Goal: Information Seeking & Learning: Learn about a topic

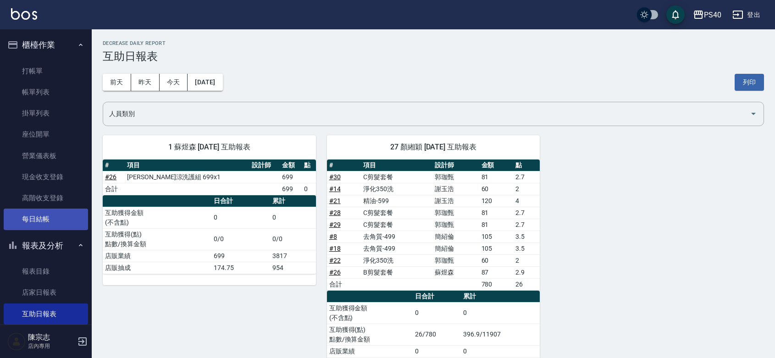
scroll to position [269, 0]
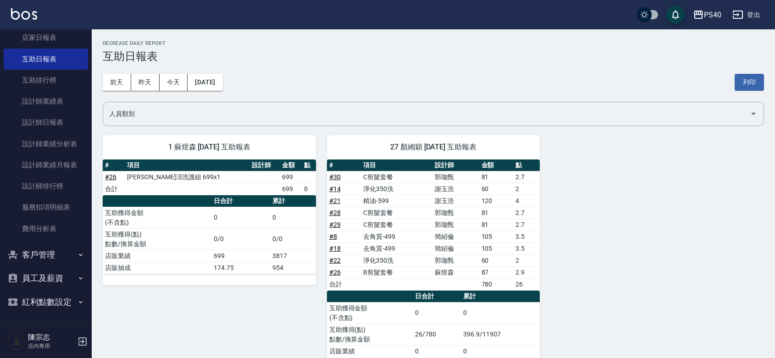
click at [60, 267] on button "員工及薪資" at bounding box center [46, 278] width 84 height 24
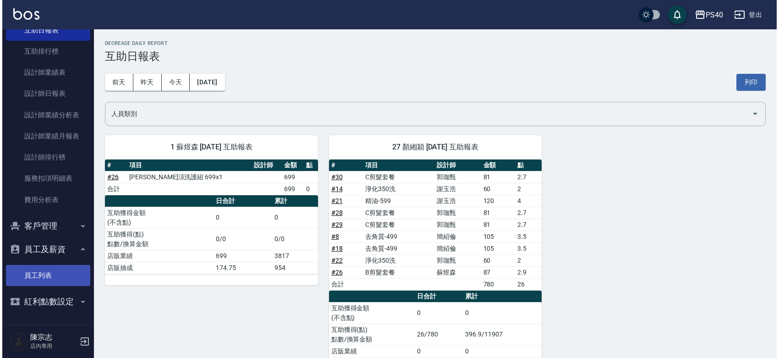
scroll to position [298, 0]
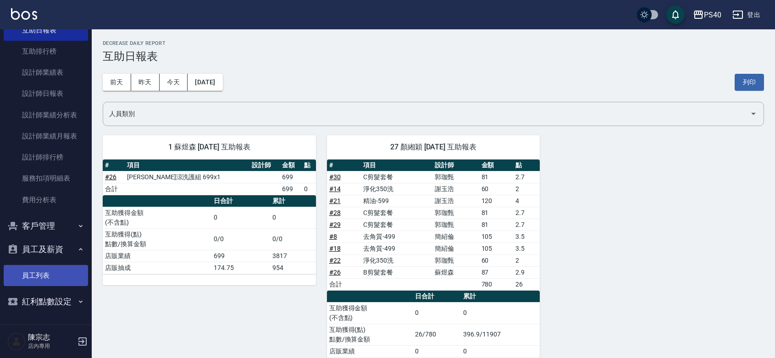
click at [63, 265] on link "員工列表" at bounding box center [46, 275] width 84 height 21
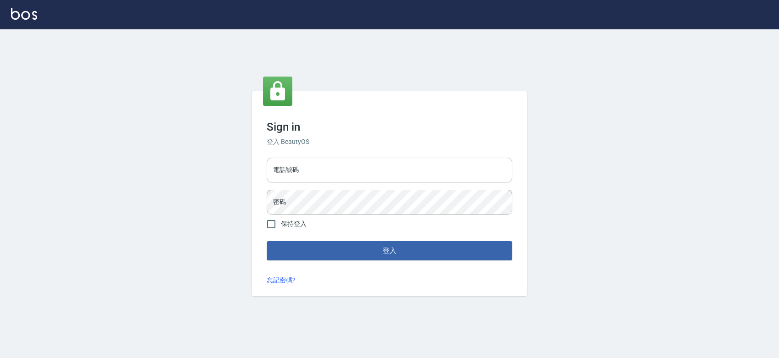
click at [305, 152] on div "Sign in 登入 BeautyOS 電話號碼 電話號碼 密碼 密碼 保持登入 登入 忘記密碼?" at bounding box center [389, 193] width 275 height 205
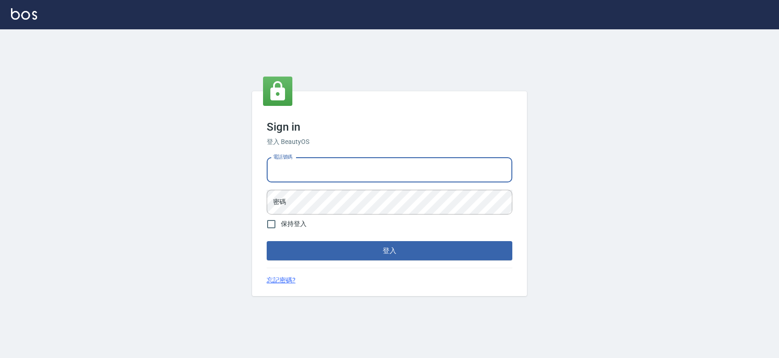
click at [309, 161] on input "電話號碼" at bounding box center [390, 170] width 246 height 25
type input "0427061917"
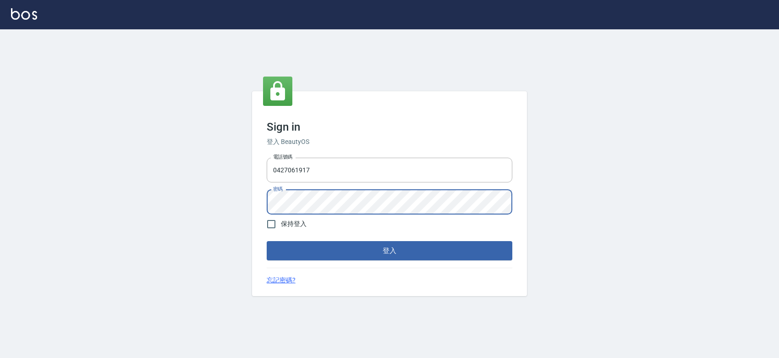
click at [267, 241] on button "登入" at bounding box center [390, 250] width 246 height 19
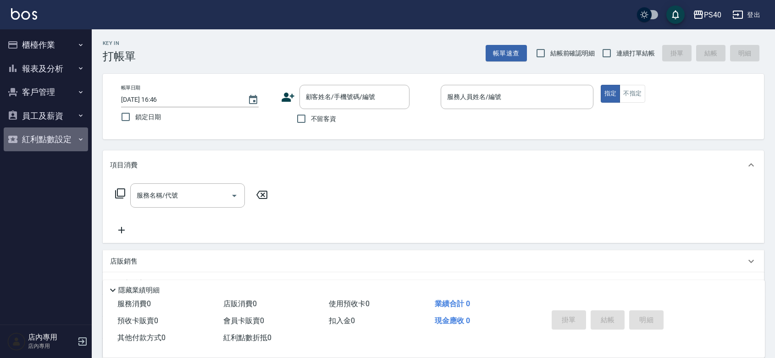
click at [35, 132] on button "紅利點數設定" at bounding box center [46, 139] width 84 height 24
click at [61, 120] on button "員工及薪資" at bounding box center [46, 116] width 84 height 24
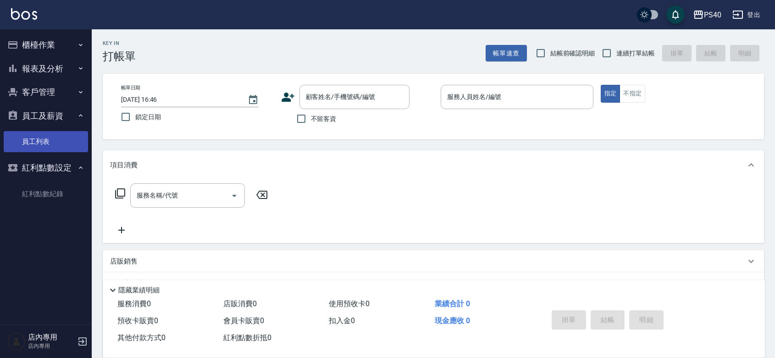
click at [63, 145] on link "員工列表" at bounding box center [46, 141] width 84 height 21
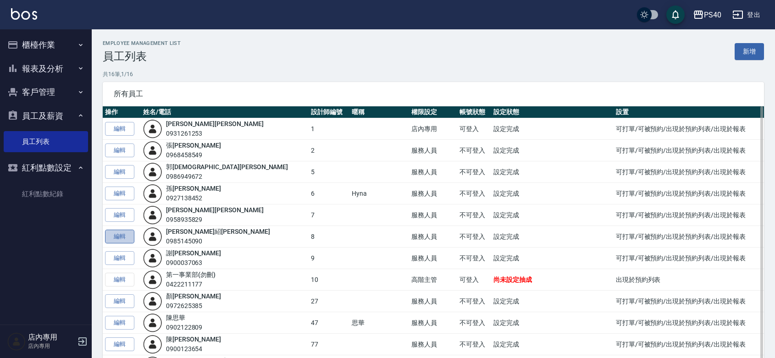
click at [115, 239] on link "編輯" at bounding box center [119, 237] width 29 height 14
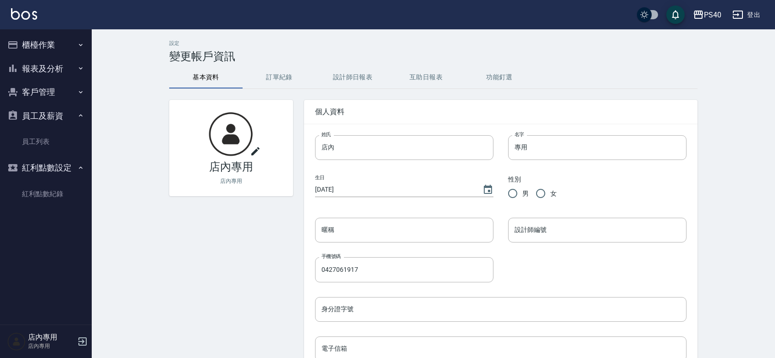
click at [351, 71] on button "設計師日報表" at bounding box center [352, 77] width 73 height 22
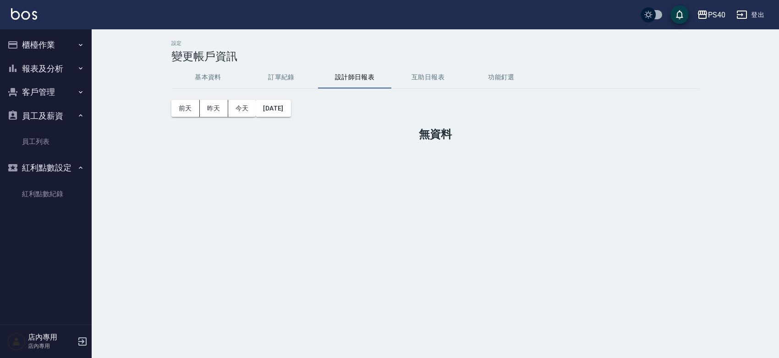
click at [412, 73] on button "互助日報表" at bounding box center [428, 77] width 73 height 22
click at [281, 80] on button "訂單紀錄" at bounding box center [281, 77] width 73 height 22
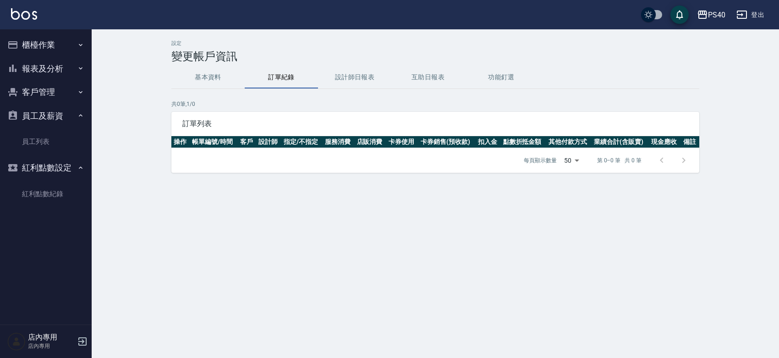
click at [53, 107] on button "員工及薪資" at bounding box center [46, 116] width 84 height 24
click at [59, 100] on button "客戶管理" at bounding box center [46, 92] width 84 height 24
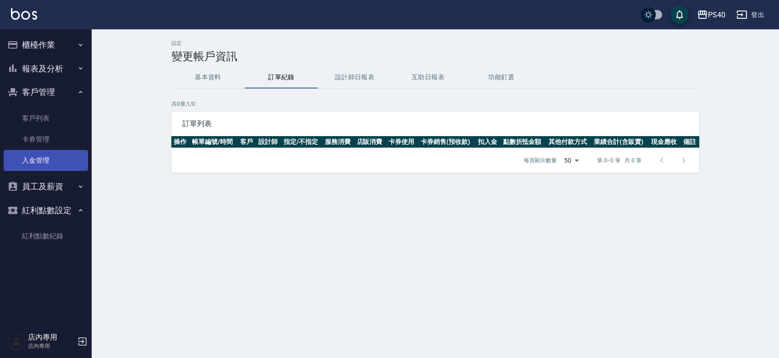
click at [63, 151] on link "入金管理" at bounding box center [46, 160] width 84 height 21
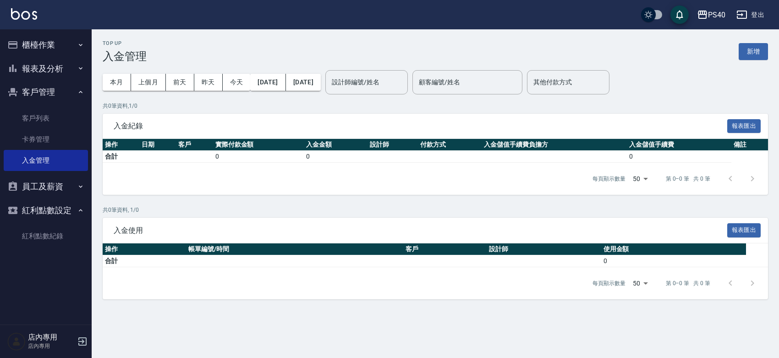
click at [67, 72] on button "報表及分析" at bounding box center [46, 69] width 84 height 24
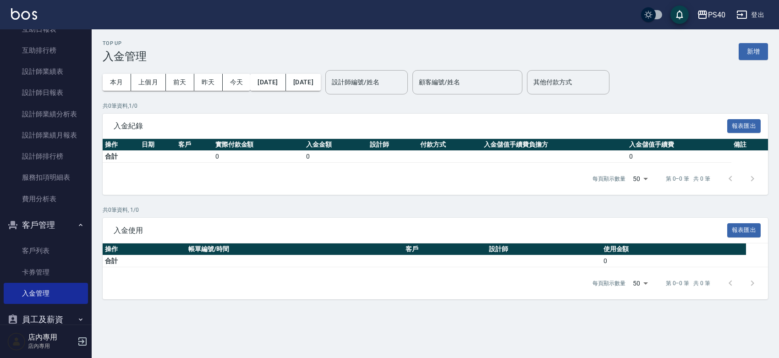
scroll to position [133, 0]
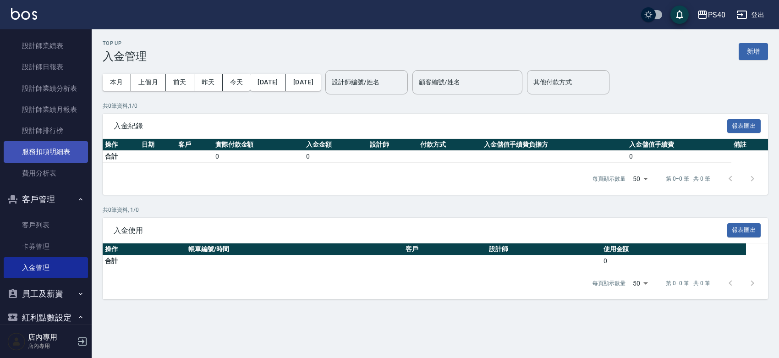
click at [60, 143] on link "服務扣項明細表" at bounding box center [46, 151] width 84 height 21
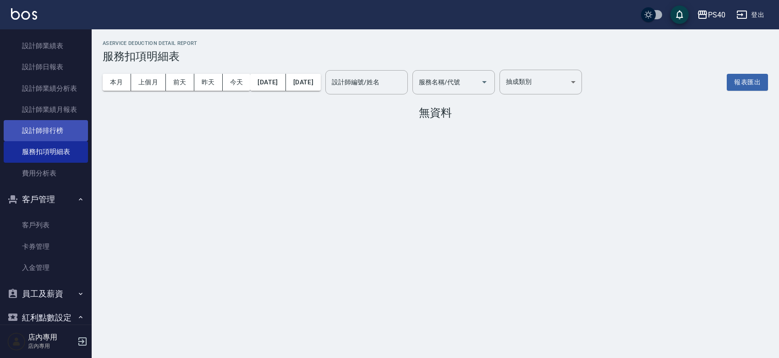
click at [60, 130] on link "設計師排行榜" at bounding box center [46, 130] width 84 height 21
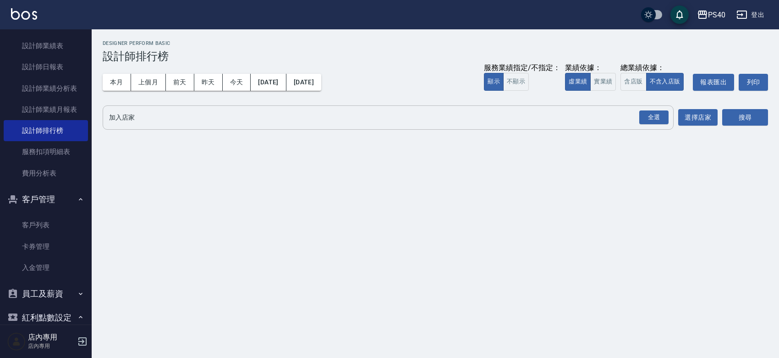
click at [169, 110] on input "加入店家" at bounding box center [381, 118] width 549 height 16
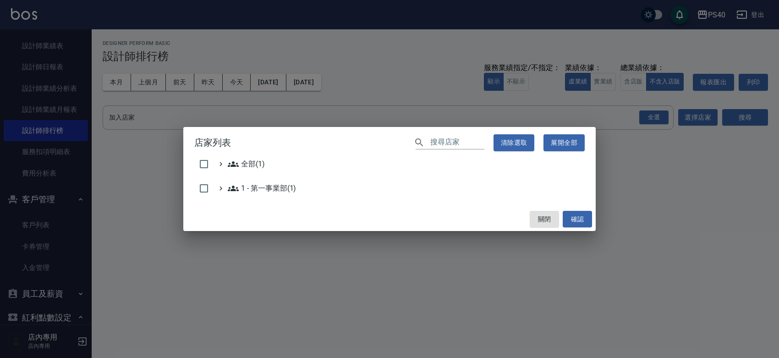
click at [155, 124] on div "店家列表 ​ 清除選取 展開全部 全部(1) 1 - 第一事業部(1) 關閉 確認" at bounding box center [389, 179] width 779 height 358
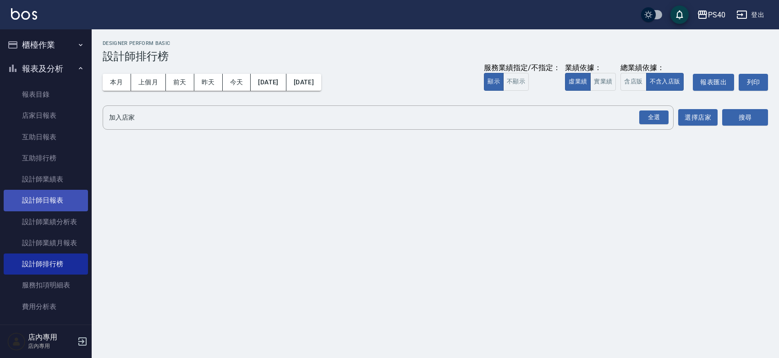
click at [55, 209] on link "設計師日報表" at bounding box center [46, 200] width 84 height 21
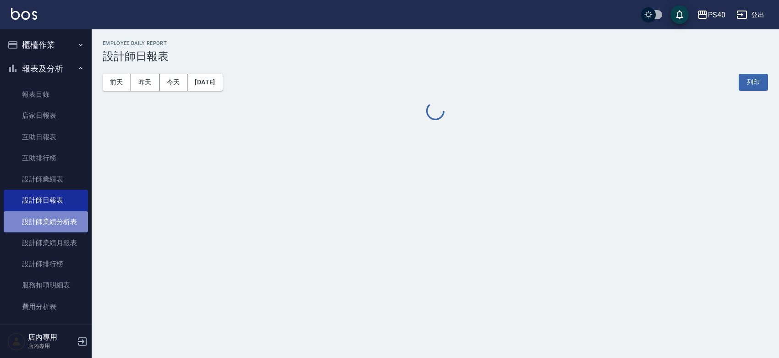
click at [58, 212] on link "設計師業績分析表" at bounding box center [46, 221] width 84 height 21
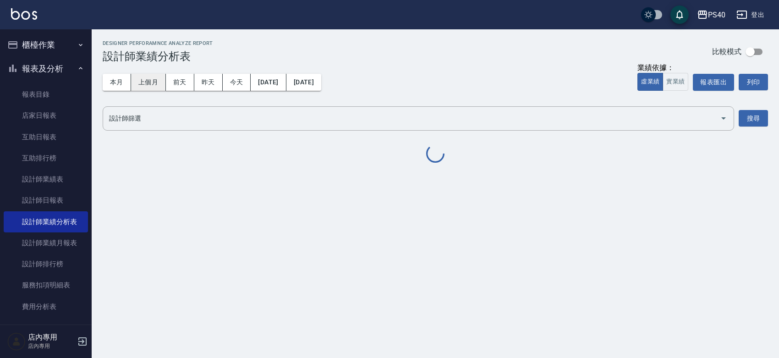
click at [156, 88] on button "上個月" at bounding box center [148, 82] width 35 height 17
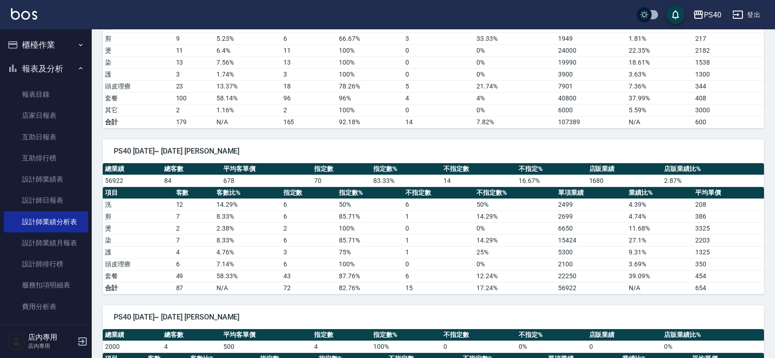
scroll to position [1133, 0]
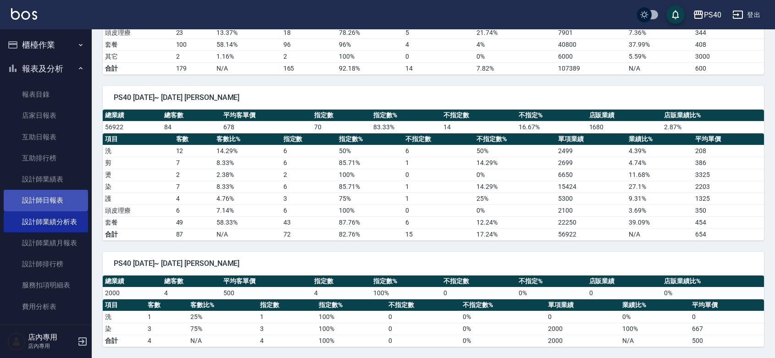
click at [38, 200] on link "設計師日報表" at bounding box center [46, 200] width 84 height 21
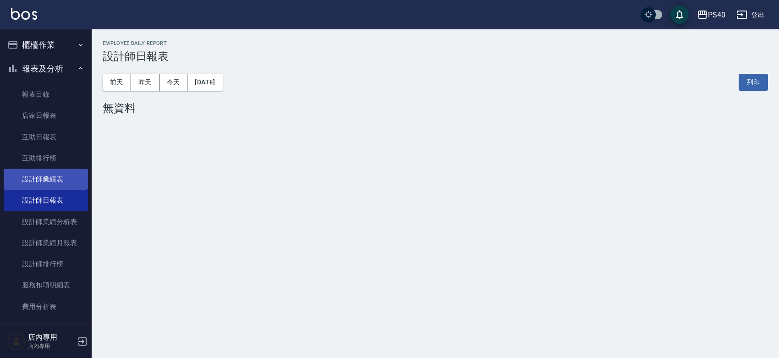
click at [56, 174] on link "設計師業績表" at bounding box center [46, 179] width 84 height 21
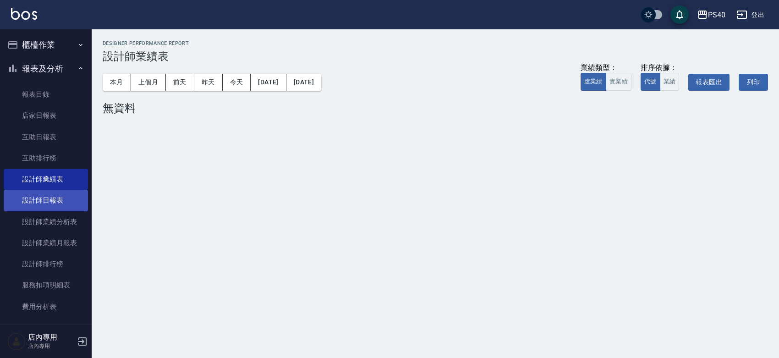
click at [62, 197] on link "設計師日報表" at bounding box center [46, 200] width 84 height 21
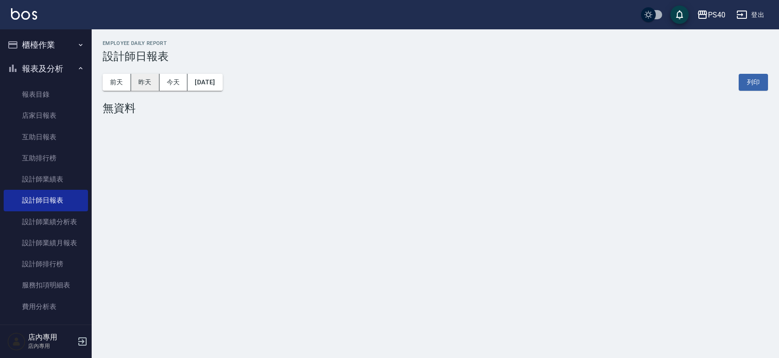
click at [148, 78] on button "昨天" at bounding box center [145, 82] width 28 height 17
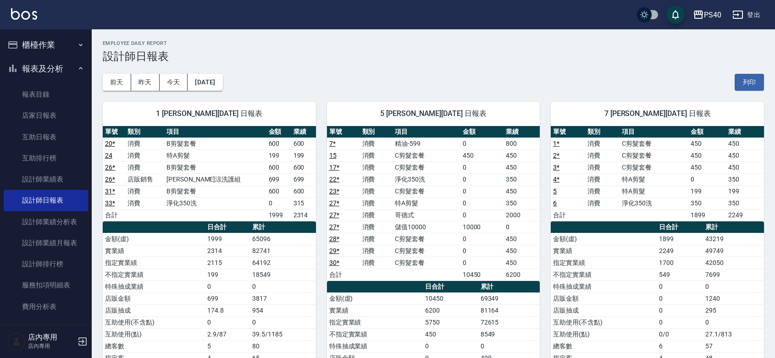
click at [295, 154] on td "199" at bounding box center [303, 155] width 25 height 12
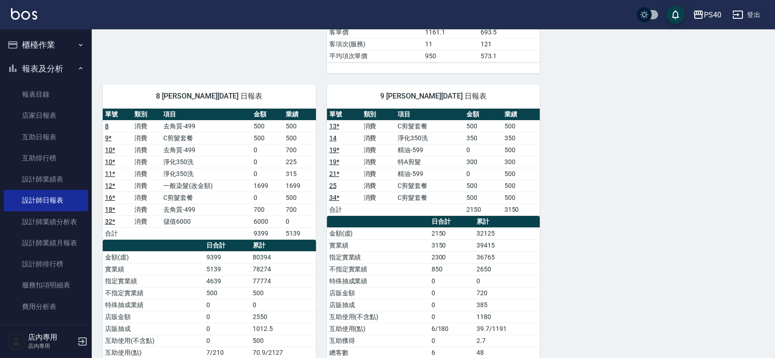
scroll to position [376, 0]
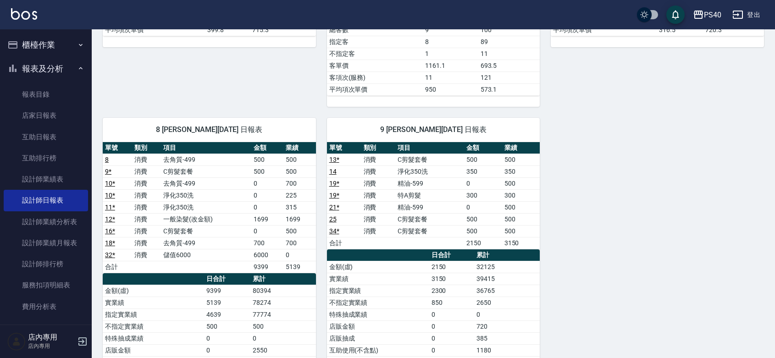
click at [447, 138] on div "9 謝玉浩 08/17/2025 日報表" at bounding box center [433, 130] width 213 height 24
click at [627, 194] on div "1 蘇煜森 08/17/2025 日報表 單號 類別 項目 金額 業績 20 * 消費 B剪髮套餐 600 600 24 消費 特A剪髮 199 199 26…" at bounding box center [428, 95] width 672 height 760
